Goal: Information Seeking & Learning: Learn about a topic

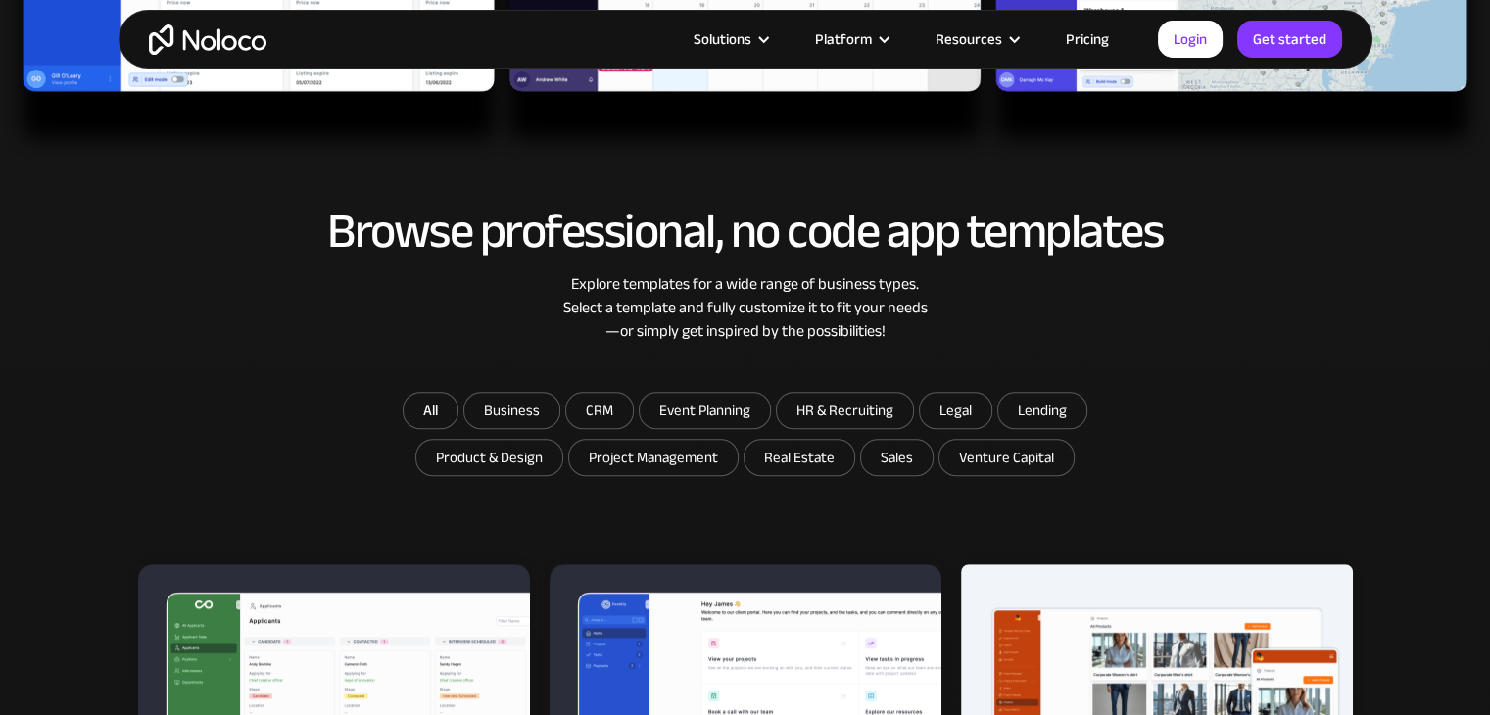
scroll to position [1142, 0]
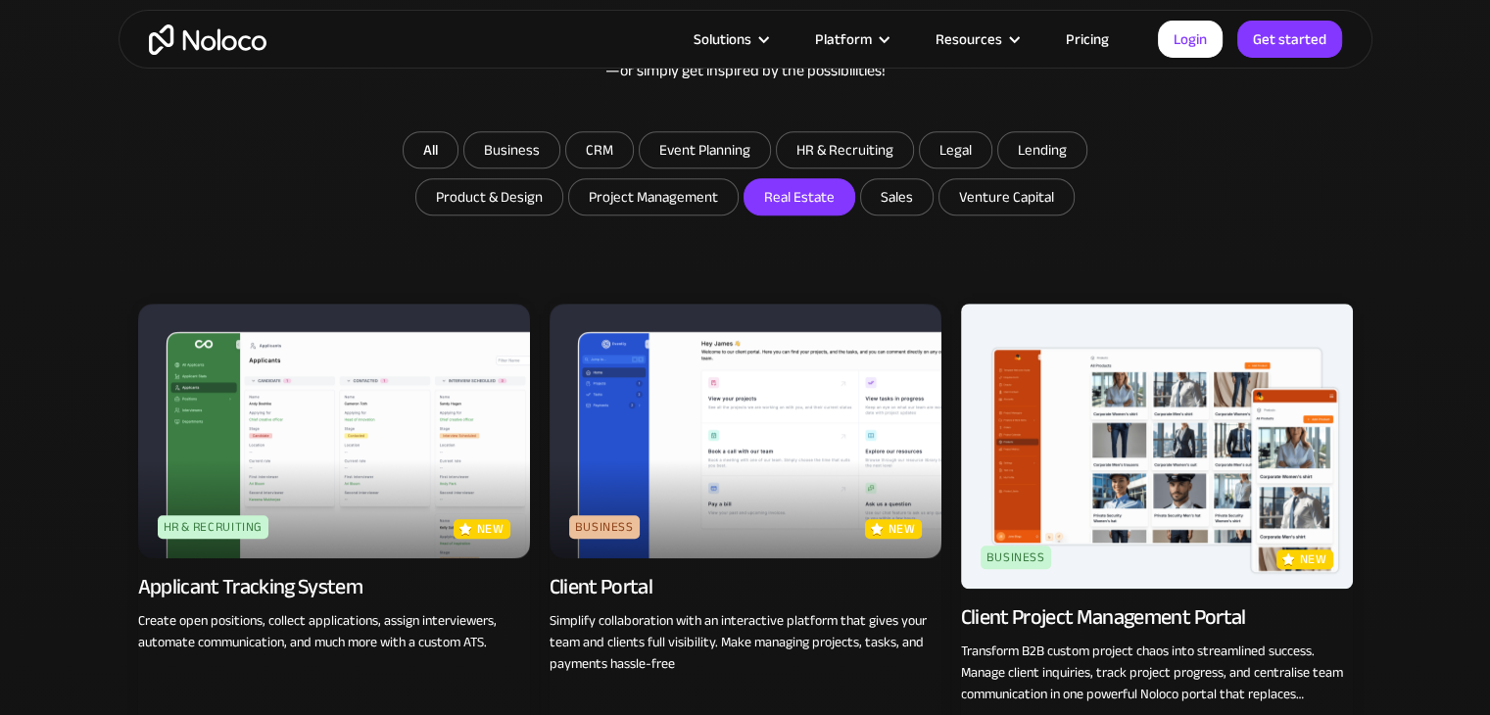
click at [798, 208] on input "Real Estate" at bounding box center [800, 196] width 110 height 35
checkbox input "true"
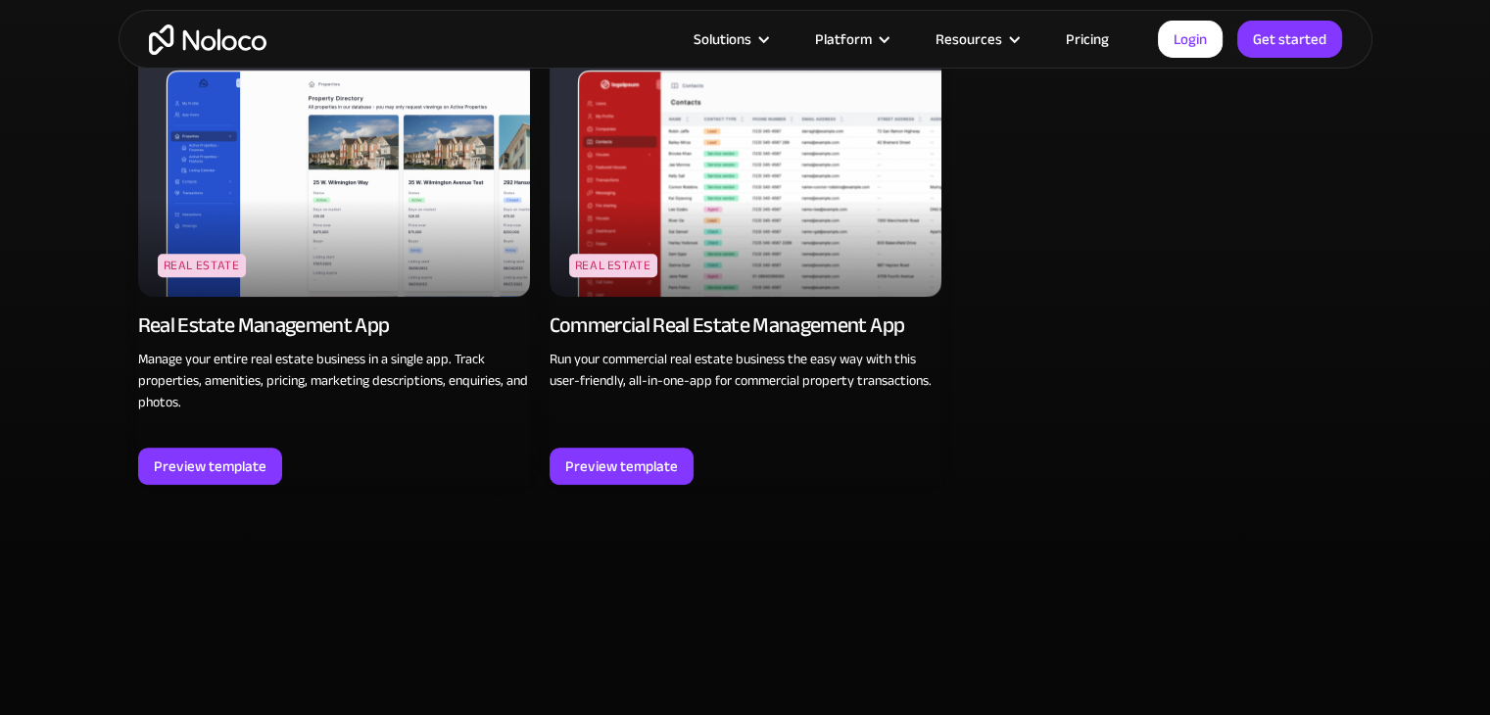
scroll to position [1436, 0]
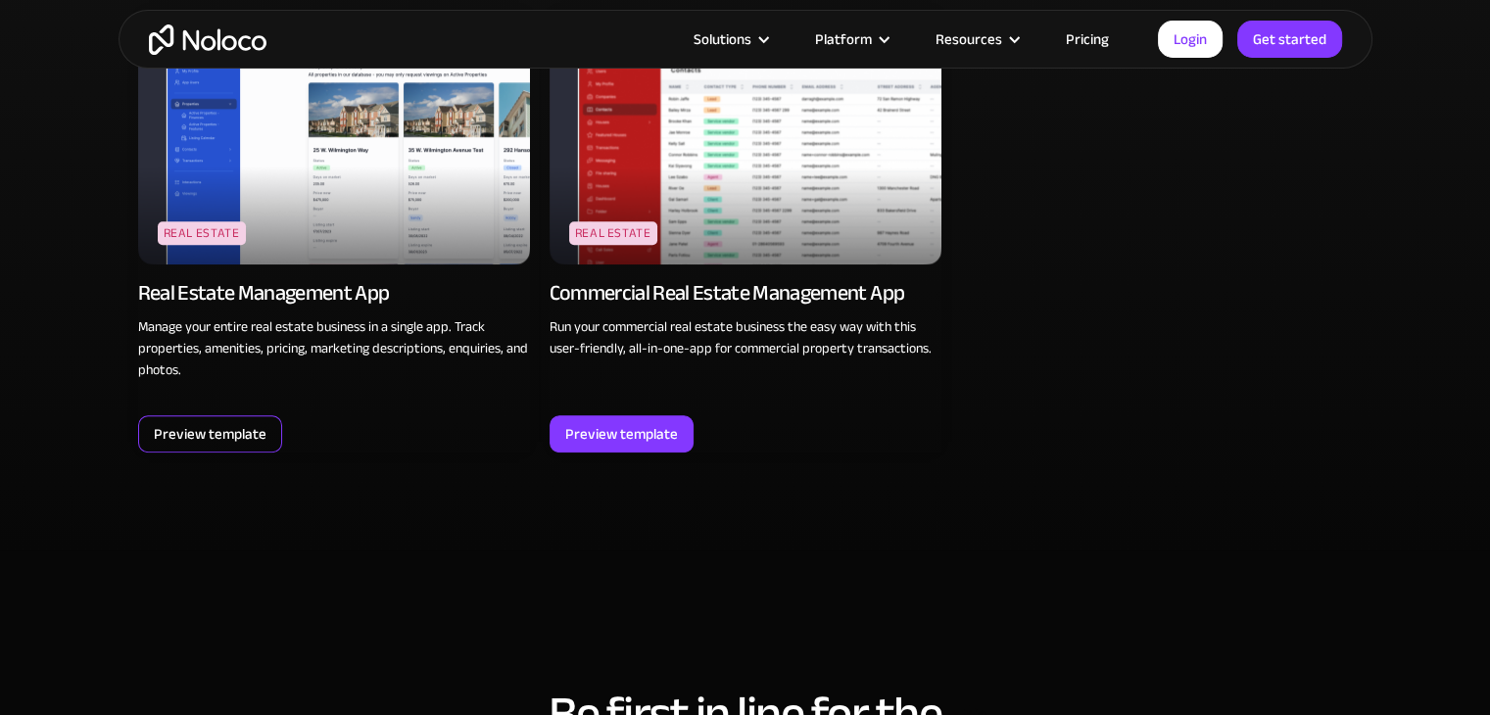
click at [256, 421] on div "Preview template" at bounding box center [210, 433] width 113 height 25
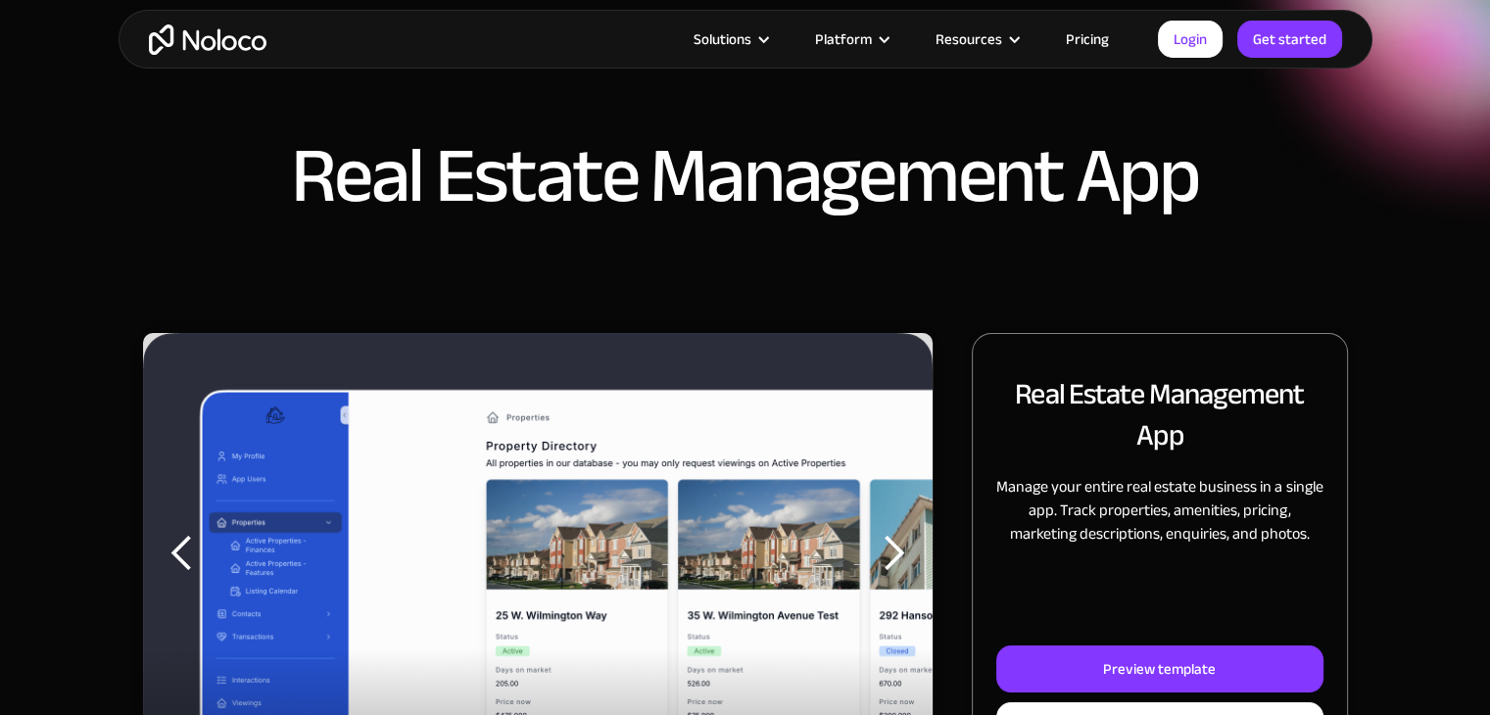
scroll to position [196, 0]
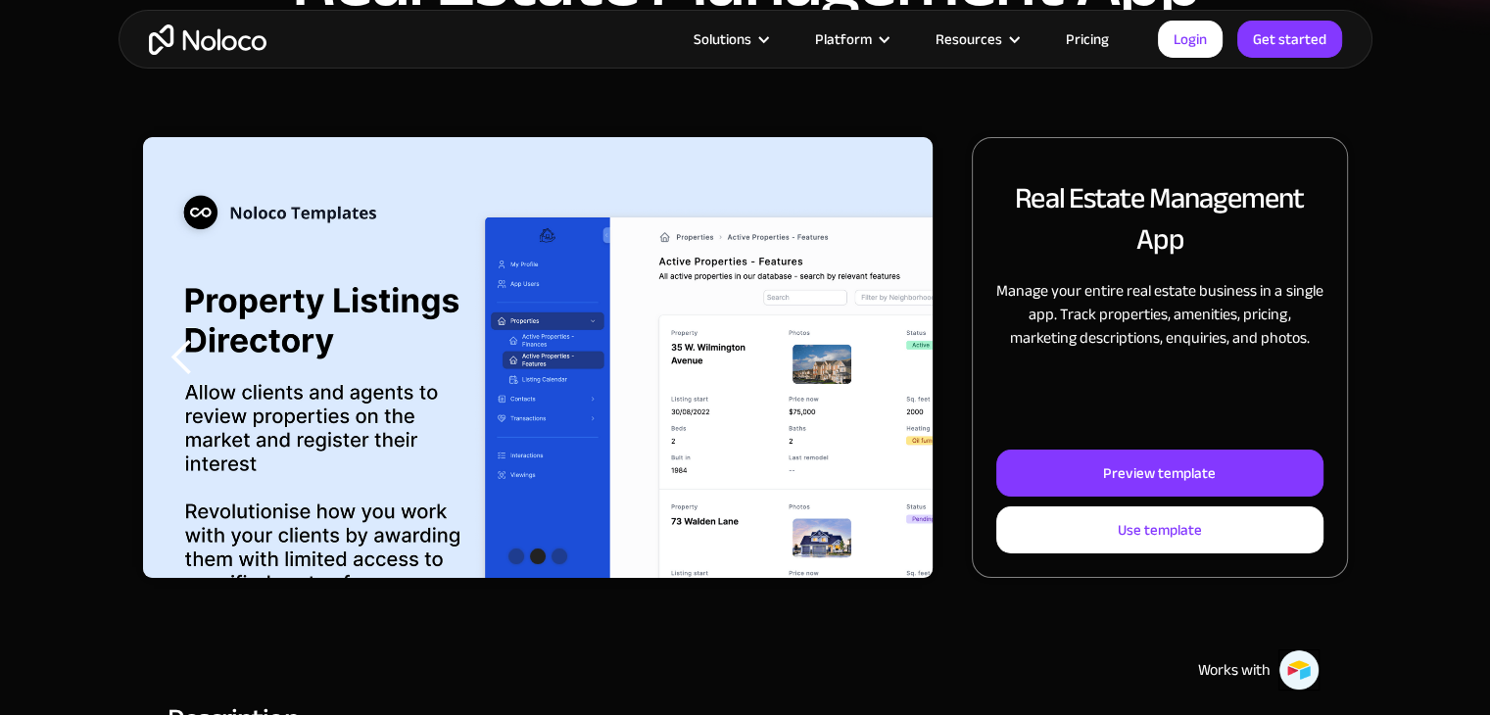
click at [910, 380] on div "next slide" at bounding box center [893, 357] width 78 height 441
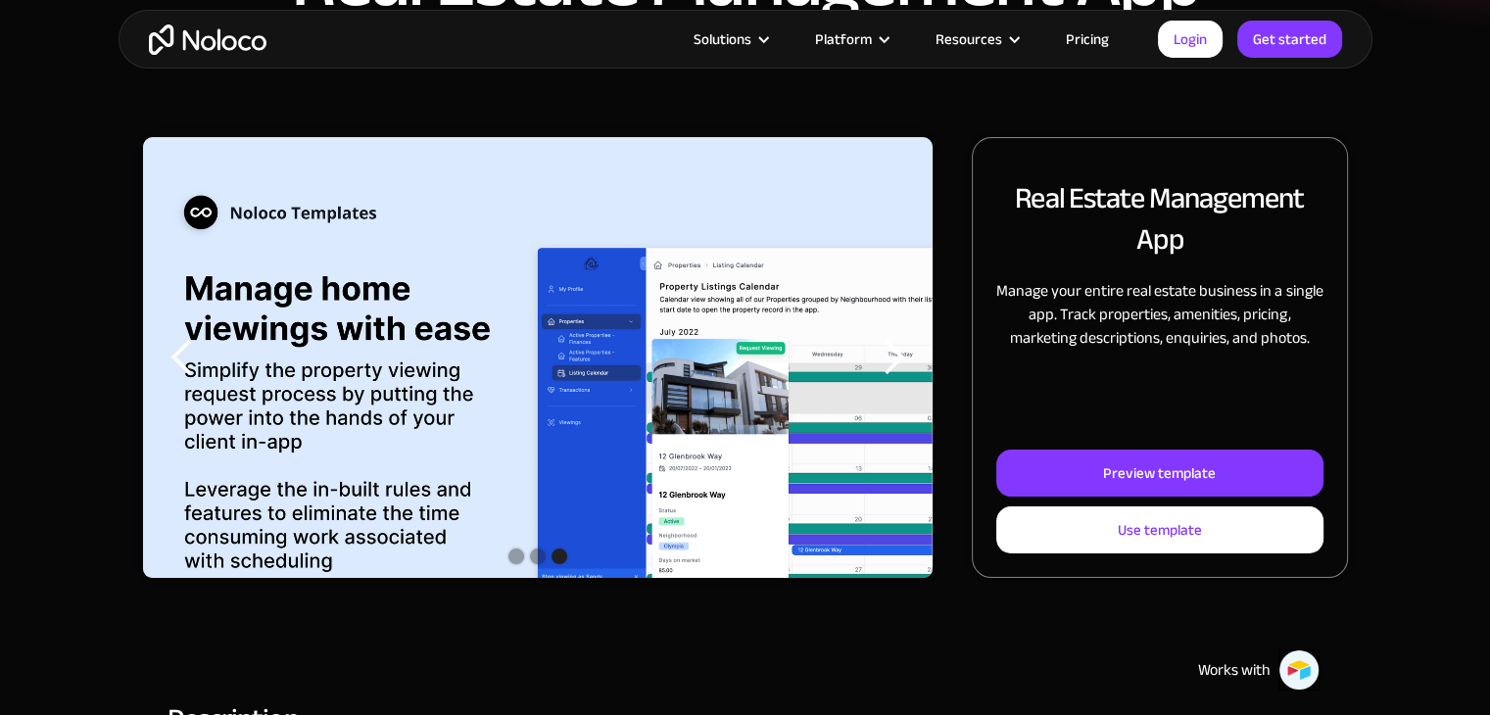
click at [910, 380] on div "next slide" at bounding box center [893, 357] width 78 height 441
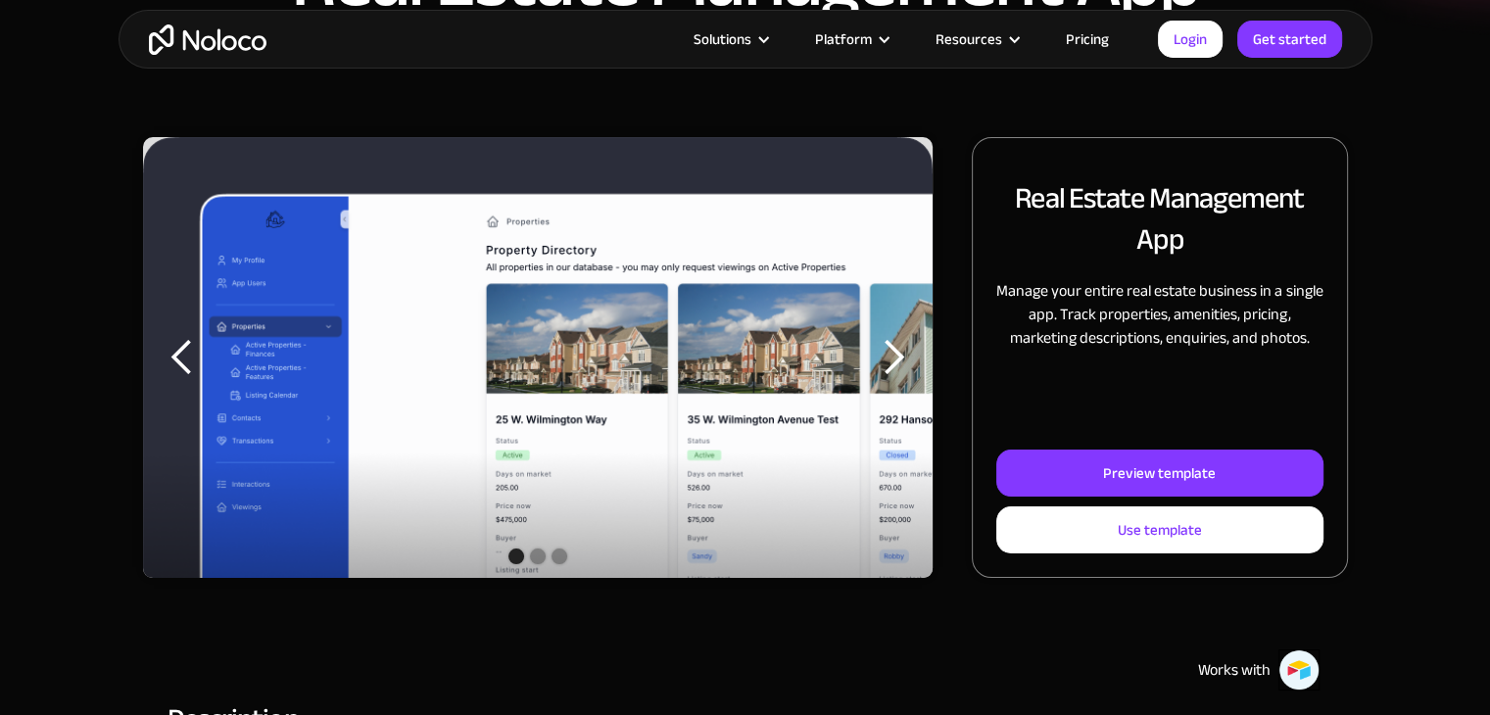
click at [910, 380] on div "next slide" at bounding box center [893, 357] width 78 height 441
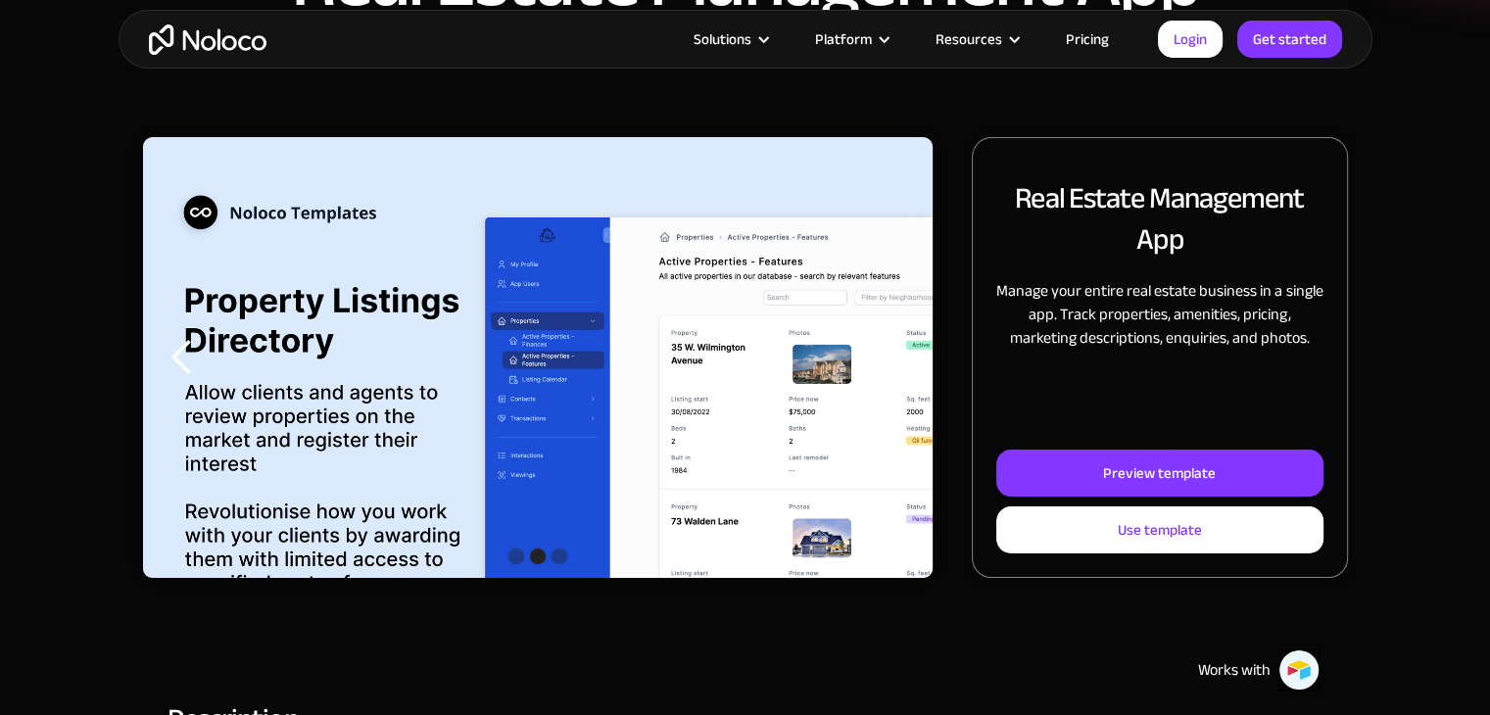
click at [910, 380] on div "next slide" at bounding box center [893, 357] width 78 height 441
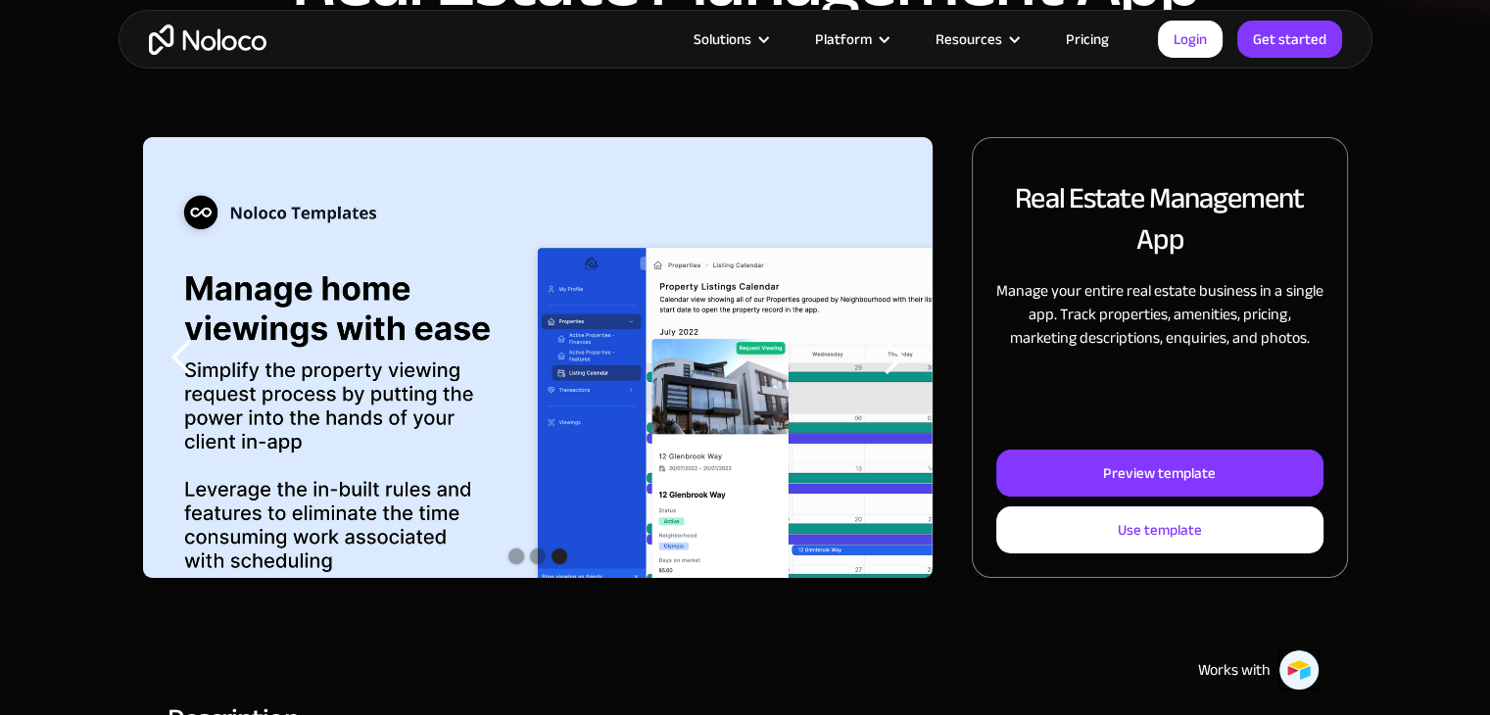
click at [910, 380] on div "next slide" at bounding box center [893, 357] width 78 height 441
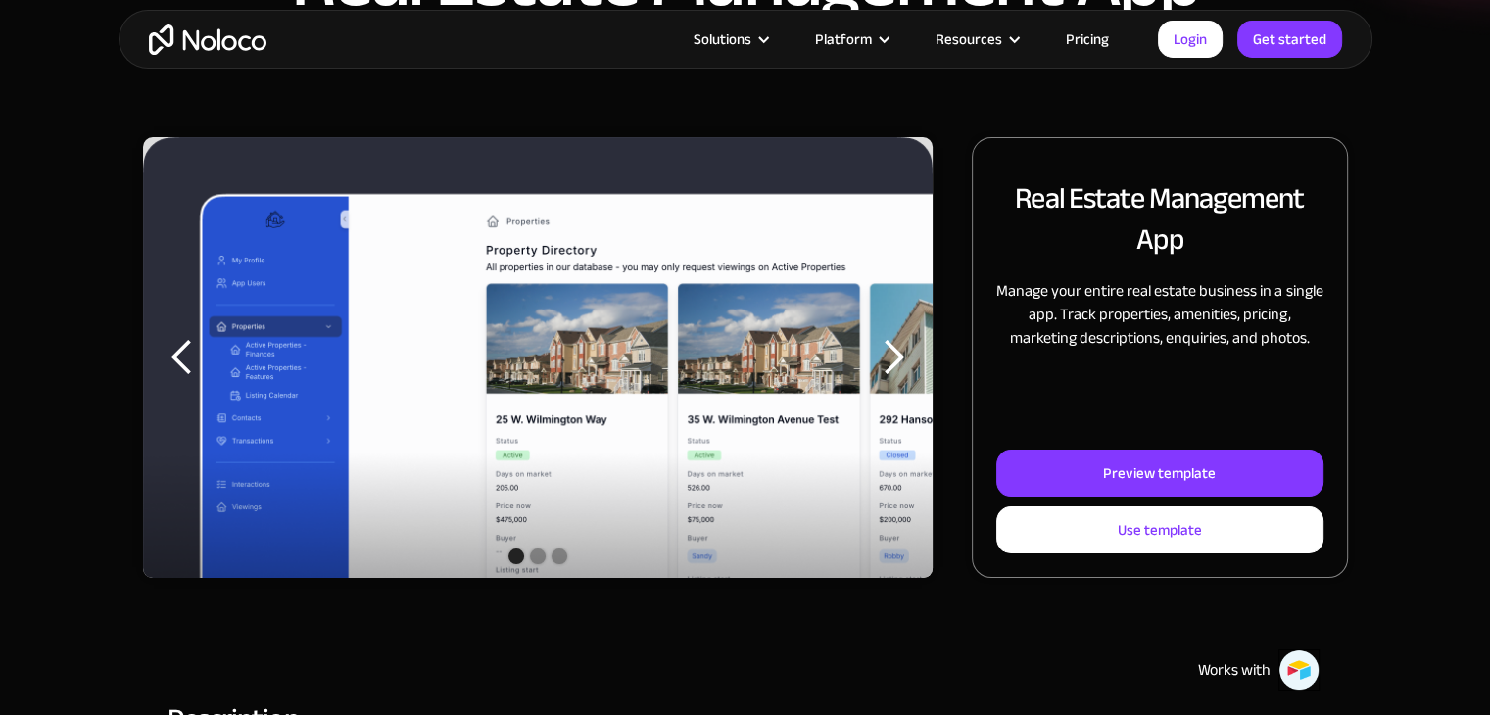
click at [910, 380] on div "next slide" at bounding box center [893, 357] width 78 height 441
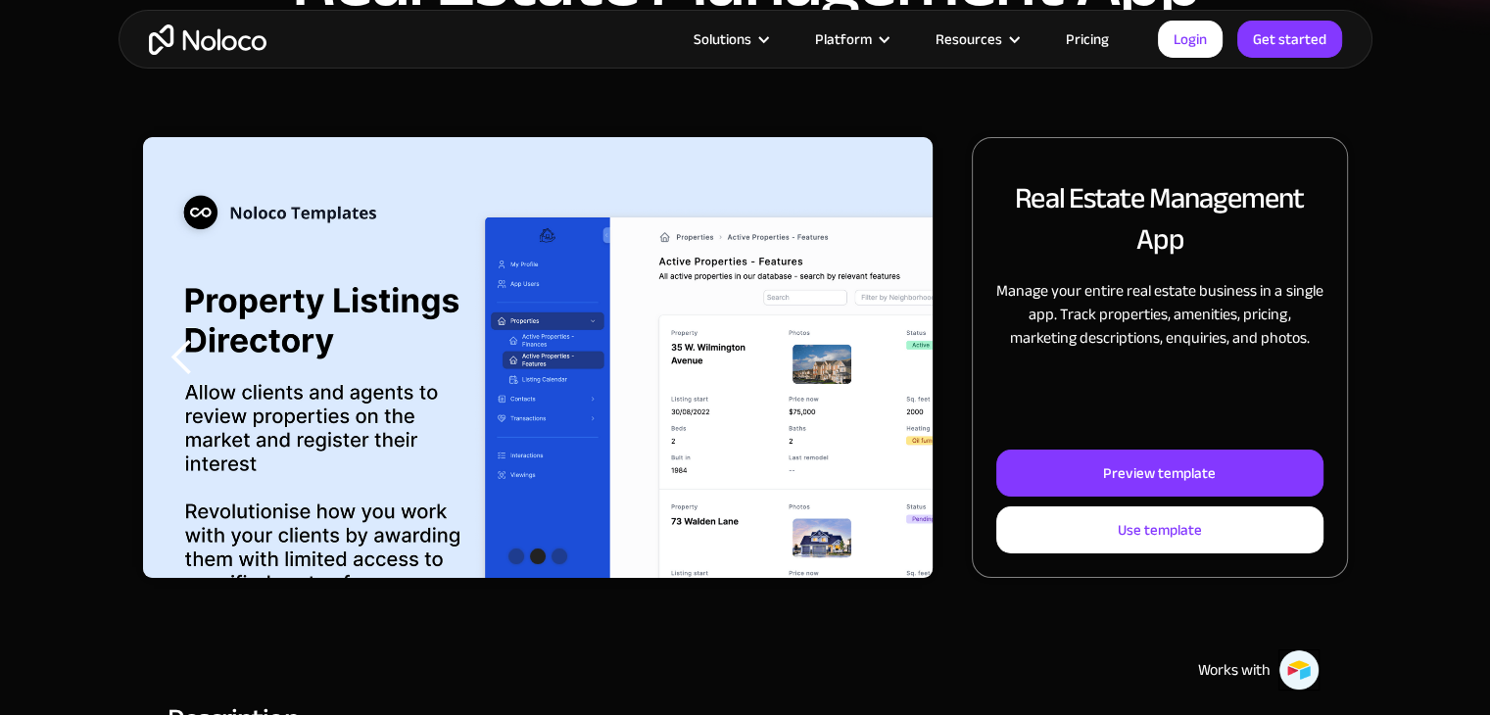
click at [910, 380] on div "next slide" at bounding box center [893, 357] width 78 height 441
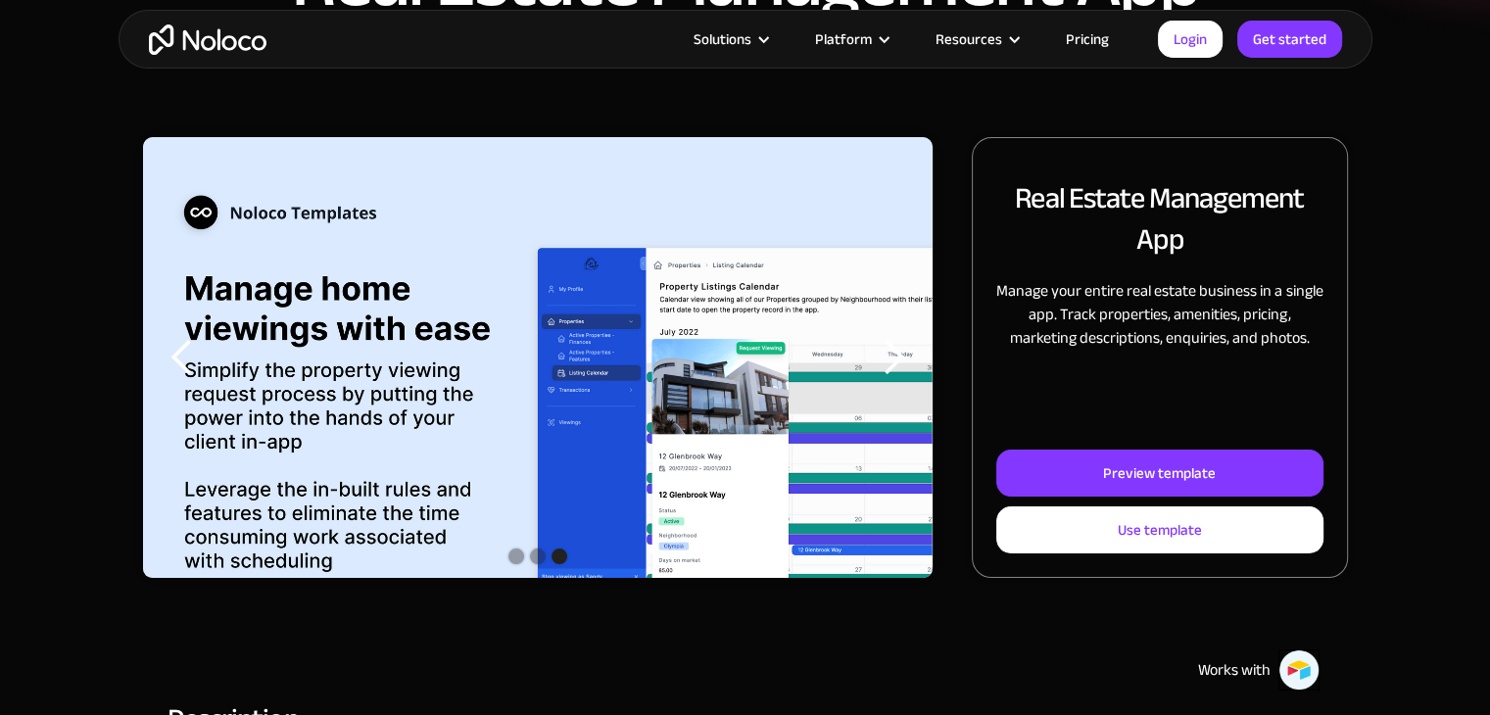
click at [910, 380] on div "next slide" at bounding box center [893, 357] width 78 height 441
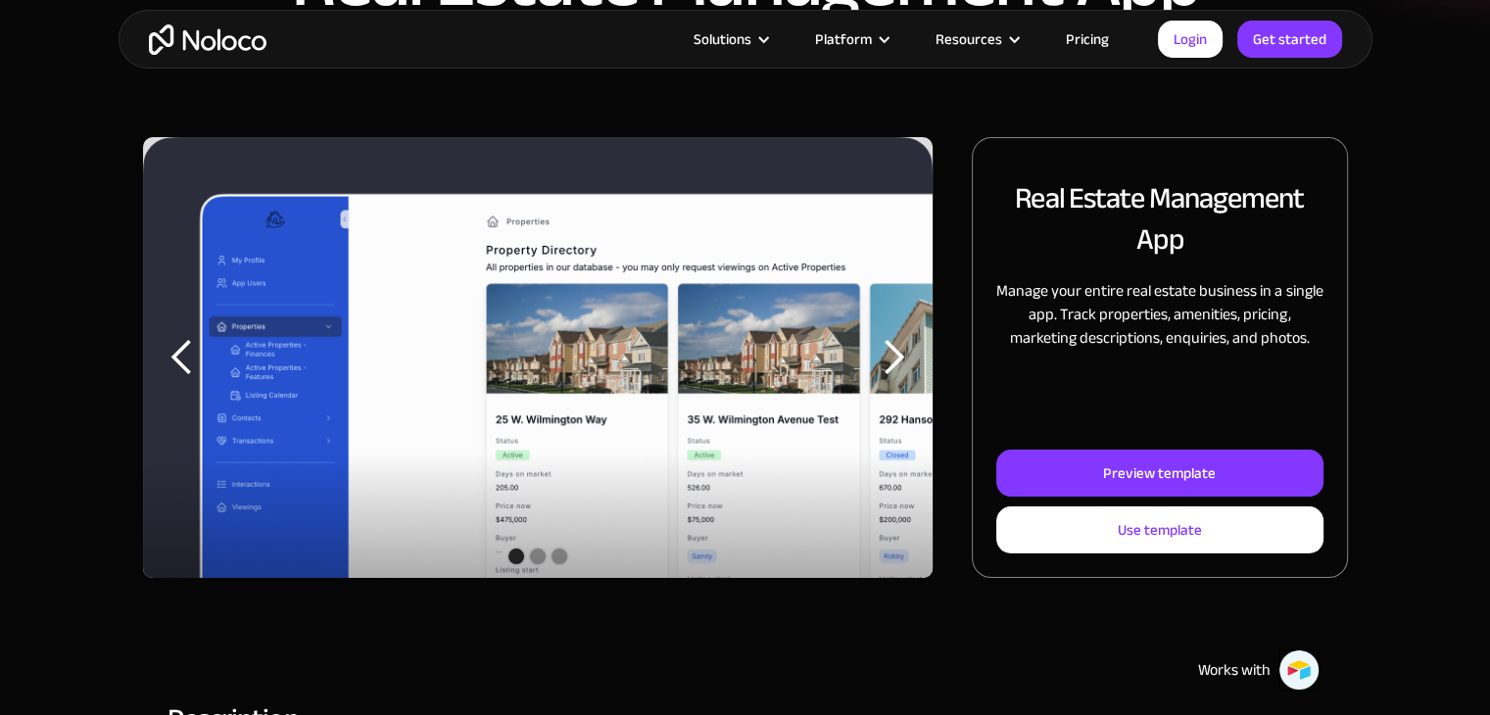
click at [910, 380] on div "next slide" at bounding box center [893, 357] width 78 height 441
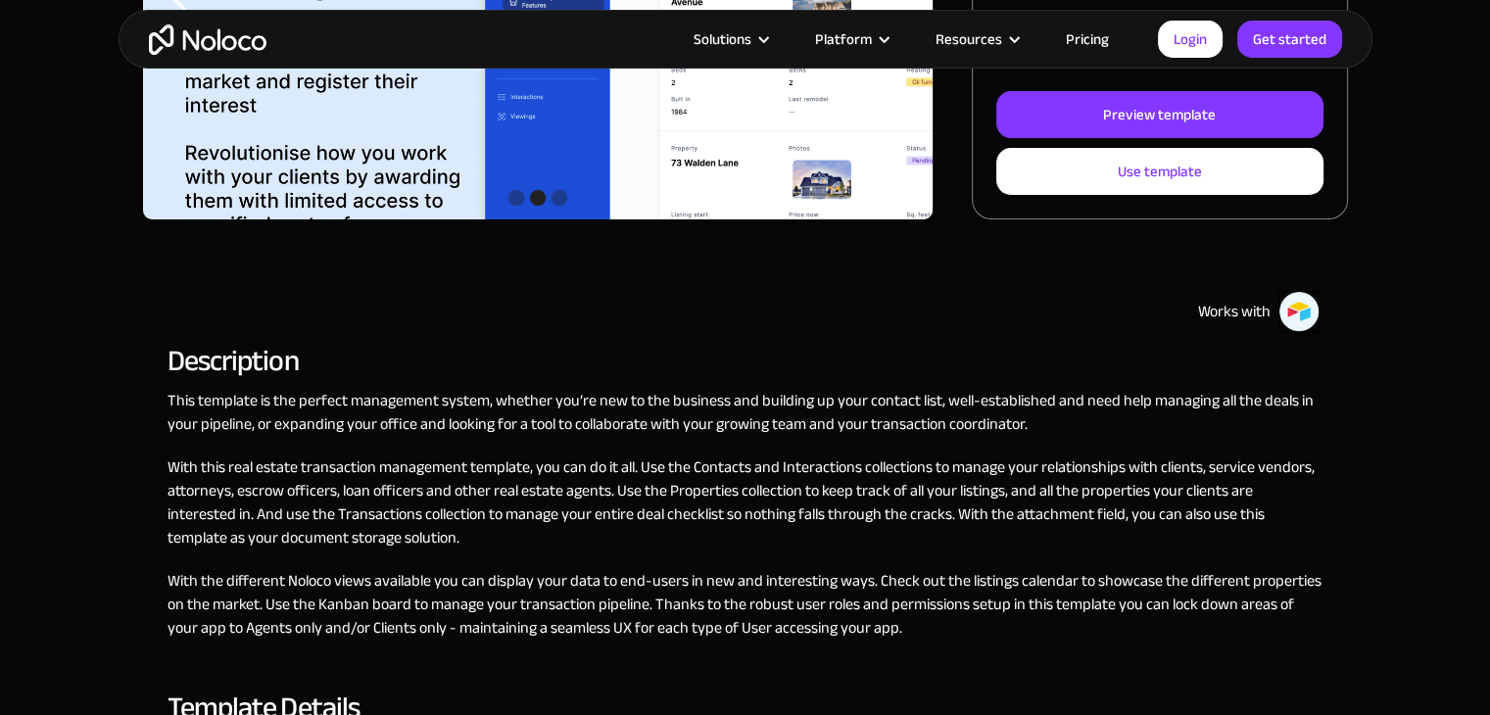
scroll to position [686, 0]
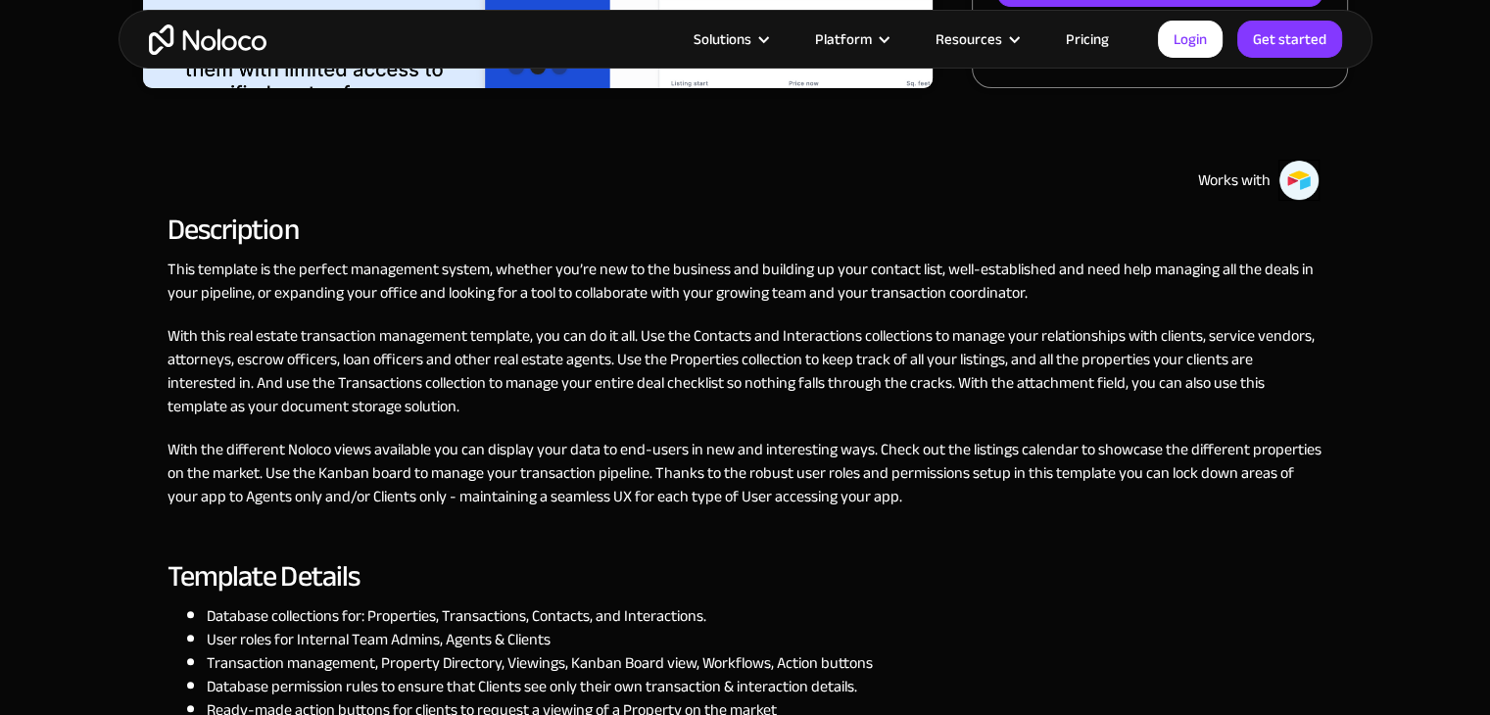
click at [972, 162] on div "Works with" at bounding box center [746, 180] width 1156 height 41
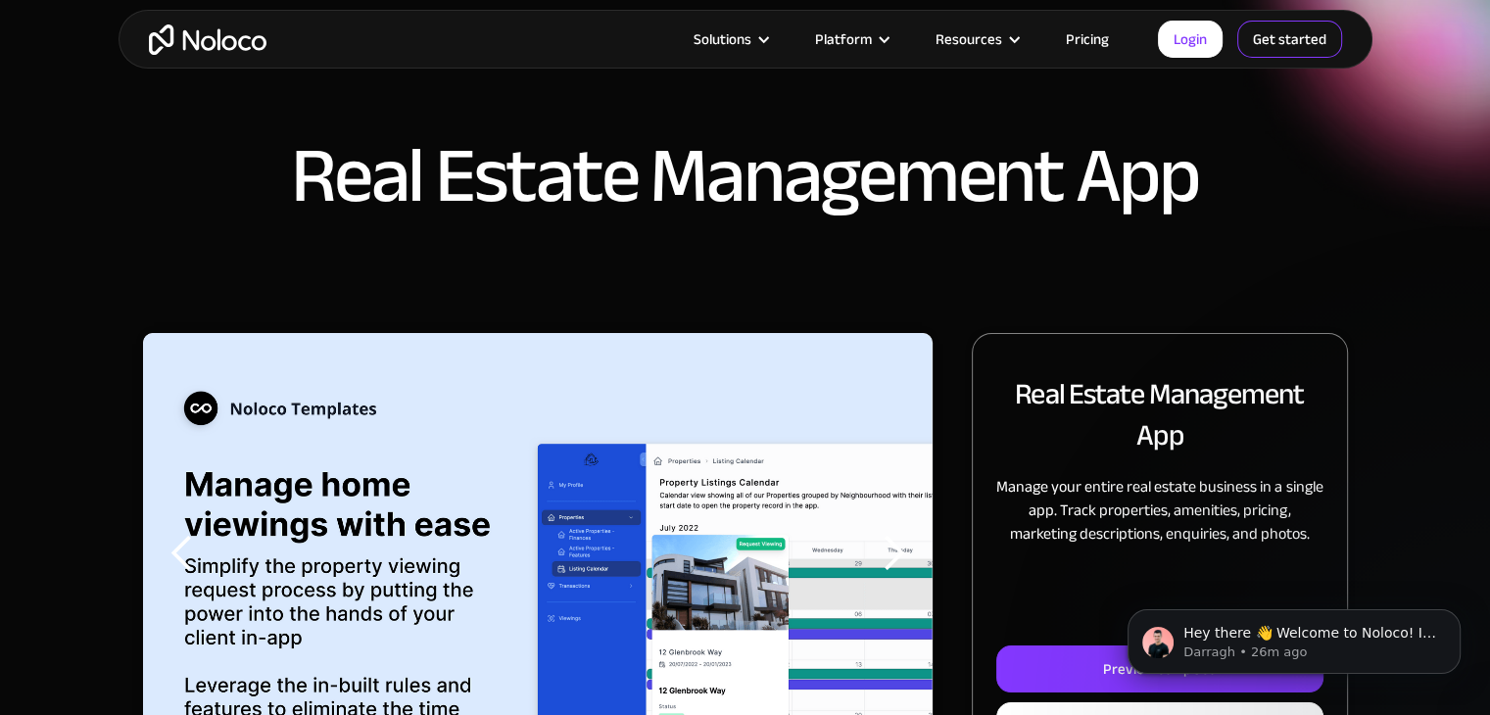
scroll to position [65, 0]
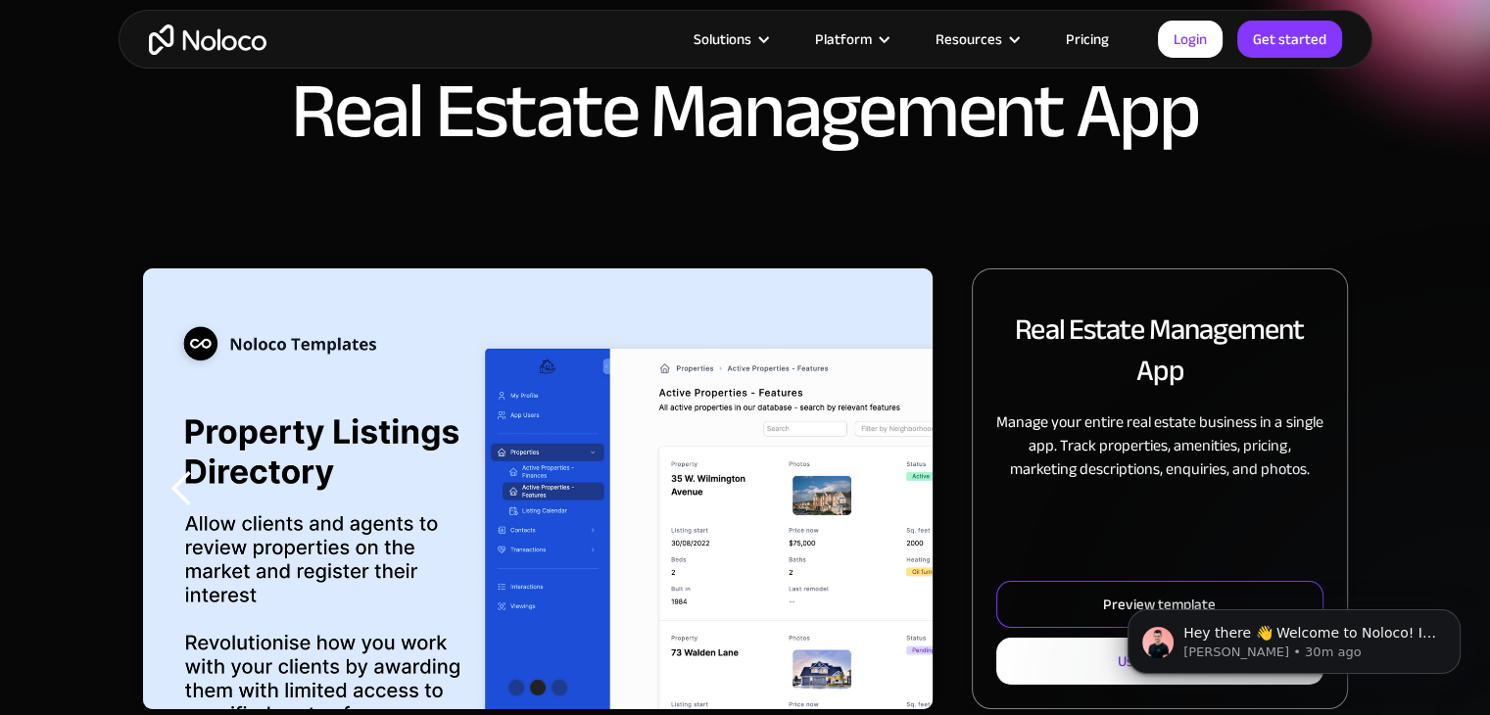
click at [1092, 605] on link "Preview template" at bounding box center [1159, 604] width 326 height 47
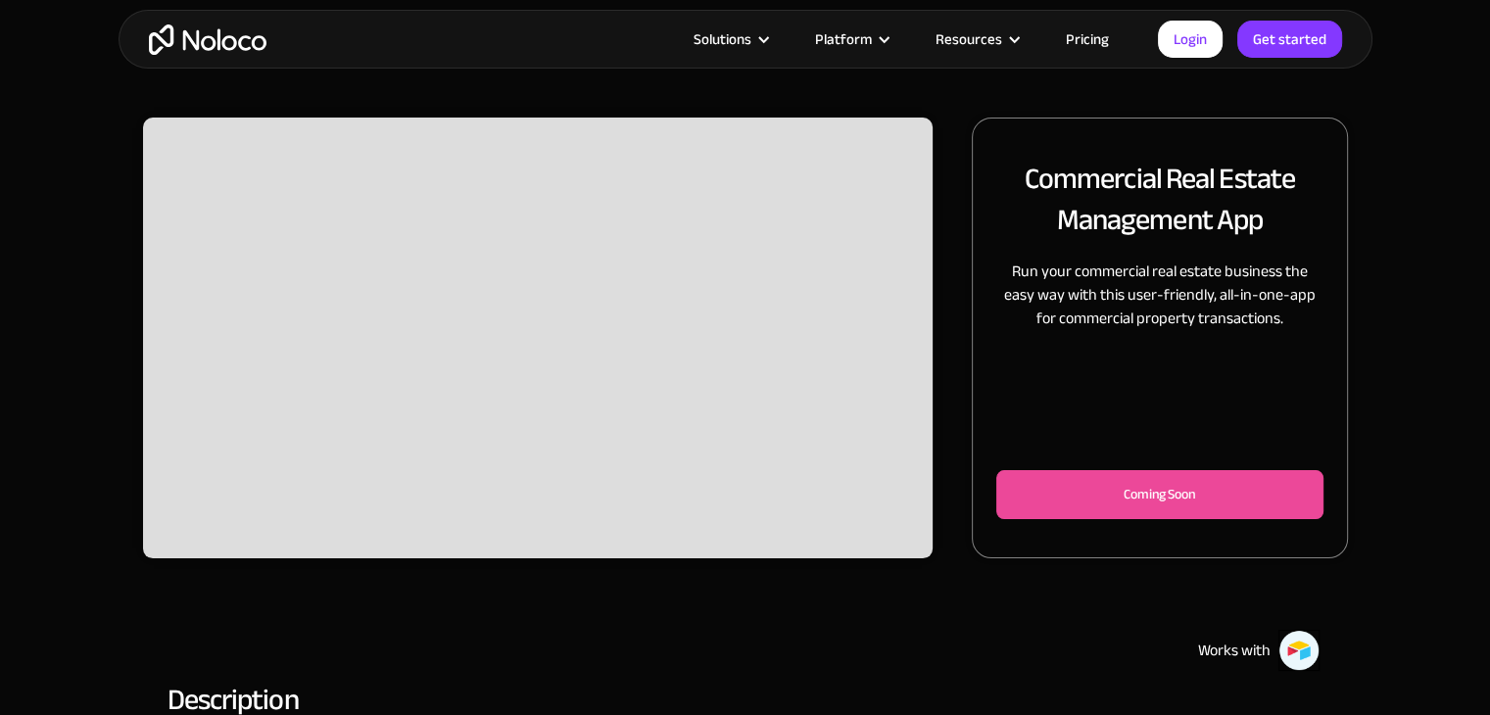
scroll to position [261, 0]
